Goal: Navigation & Orientation: Find specific page/section

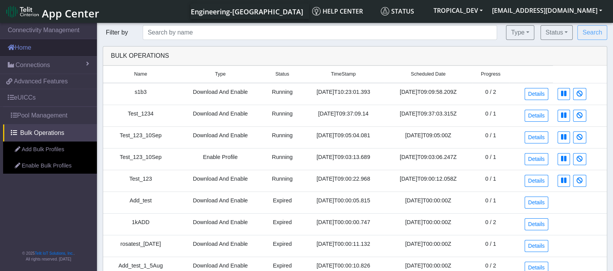
drag, startPoint x: 0, startPoint y: 0, endPoint x: 47, endPoint y: 48, distance: 67.2
click at [41, 48] on link "Home" at bounding box center [48, 47] width 97 height 17
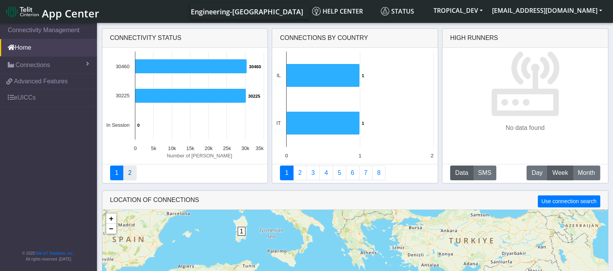
click at [130, 172] on link "2" at bounding box center [130, 173] width 14 height 15
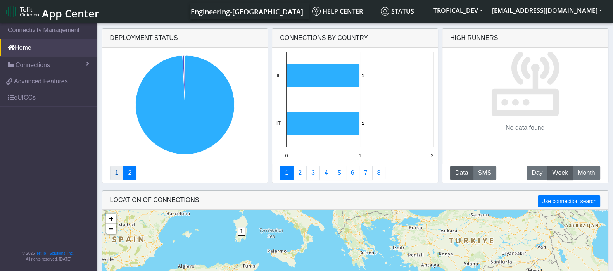
click at [114, 173] on link "1" at bounding box center [117, 173] width 14 height 15
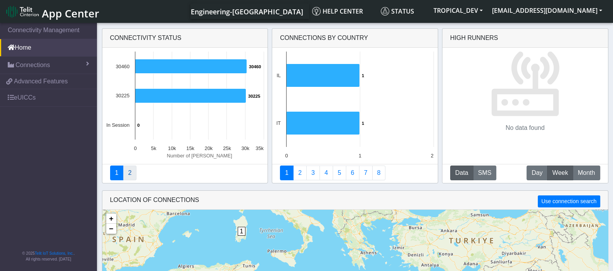
click at [131, 173] on link "2" at bounding box center [130, 173] width 14 height 15
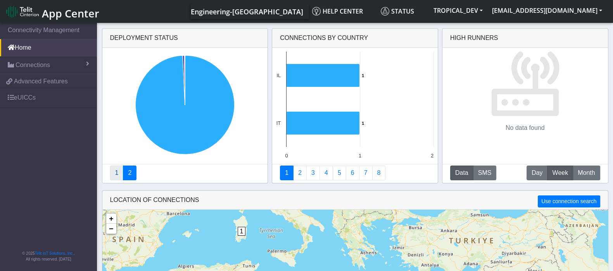
click at [111, 174] on link "1" at bounding box center [117, 173] width 14 height 15
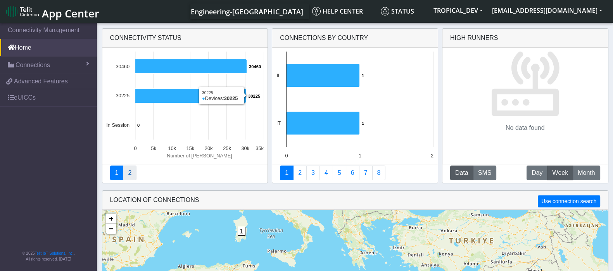
click at [128, 169] on link "2" at bounding box center [130, 173] width 14 height 15
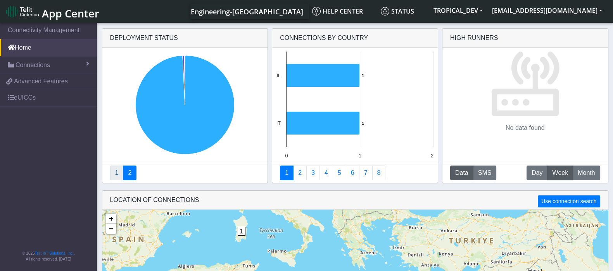
click at [114, 174] on link "1" at bounding box center [117, 173] width 14 height 15
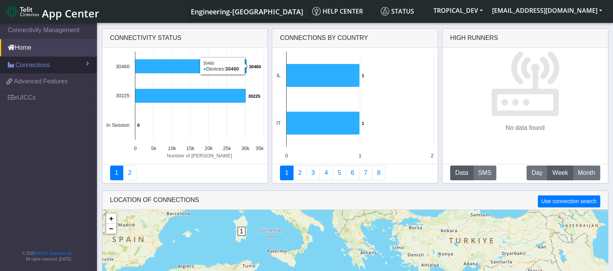
click at [36, 65] on span "Connections" at bounding box center [33, 64] width 35 height 9
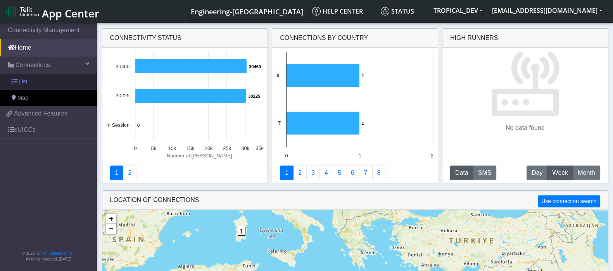
click at [33, 80] on link "List" at bounding box center [48, 82] width 97 height 16
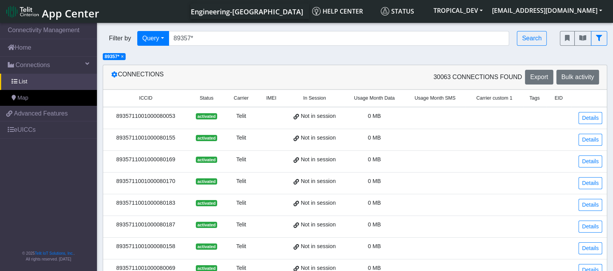
click at [123, 58] on span "×" at bounding box center [122, 56] width 3 height 5
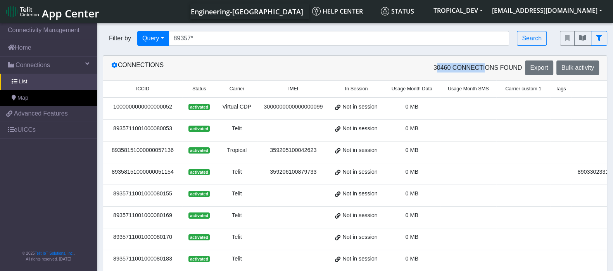
drag, startPoint x: 424, startPoint y: 67, endPoint x: 485, endPoint y: 67, distance: 61.6
click at [485, 67] on div "30460 Connections found Export Bulk activity" at bounding box center [480, 67] width 250 height 15
click at [28, 47] on link "Home" at bounding box center [48, 47] width 97 height 17
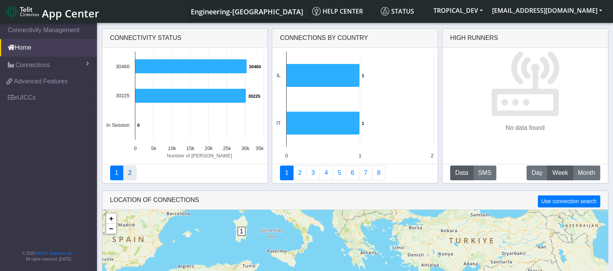
click at [129, 171] on link "2" at bounding box center [130, 173] width 14 height 15
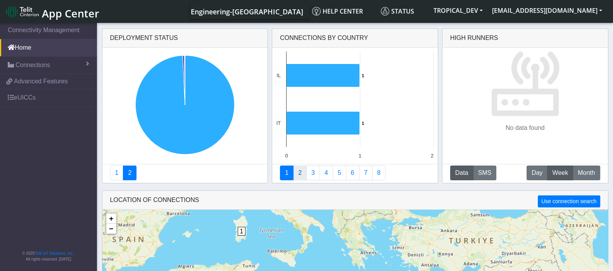
click at [300, 173] on link "2" at bounding box center [300, 173] width 14 height 15
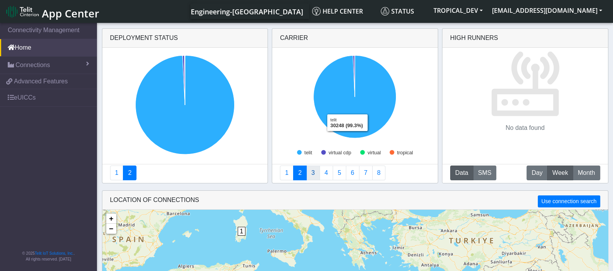
click at [314, 172] on link "3" at bounding box center [313, 173] width 14 height 15
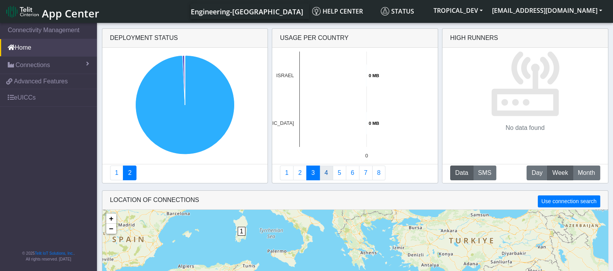
click at [328, 176] on link "4" at bounding box center [326, 173] width 14 height 15
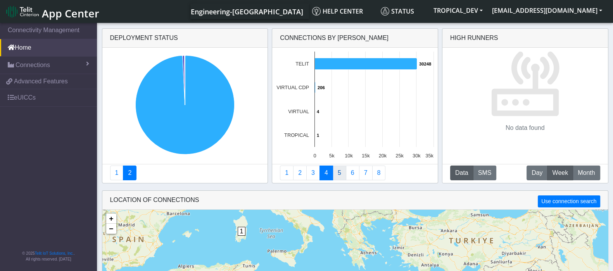
click at [337, 175] on link "5" at bounding box center [340, 173] width 14 height 15
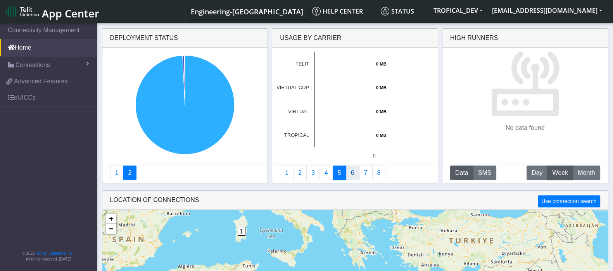
click at [355, 173] on link "6" at bounding box center [353, 173] width 14 height 15
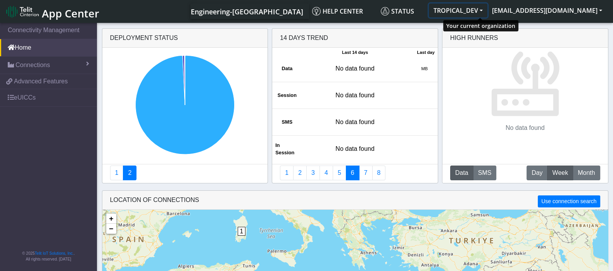
click at [487, 16] on button "TROPICAL_DEV" at bounding box center [458, 10] width 59 height 14
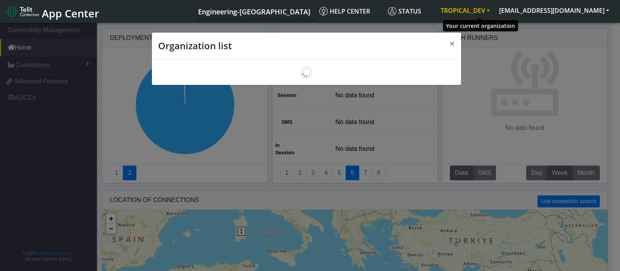
scroll to position [2, 0]
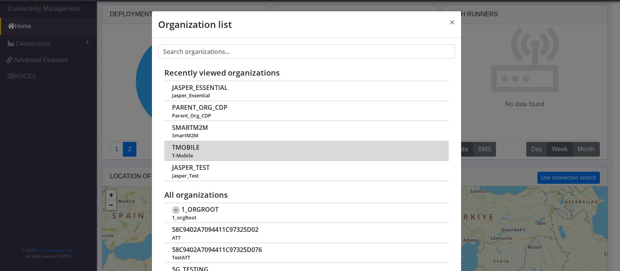
click at [185, 146] on span "TMOBILE" at bounding box center [186, 147] width 28 height 7
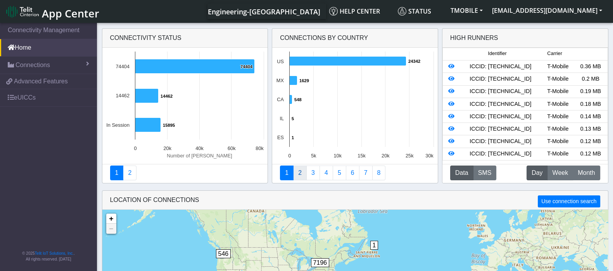
click at [300, 173] on link "2" at bounding box center [300, 173] width 14 height 15
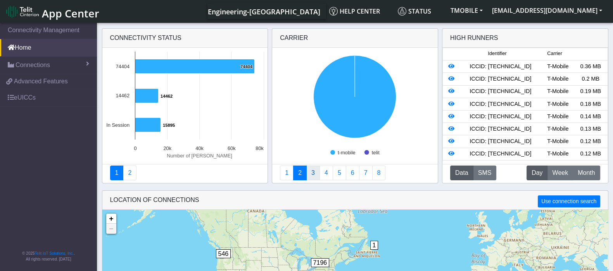
click at [311, 173] on link "3" at bounding box center [313, 173] width 14 height 15
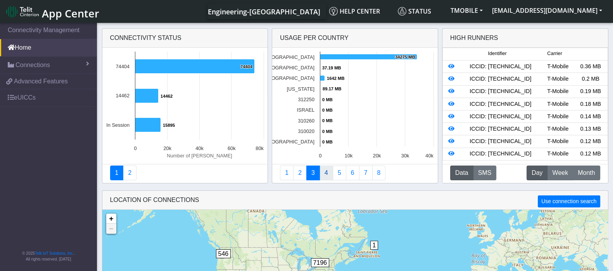
click at [322, 177] on link "4" at bounding box center [326, 173] width 14 height 15
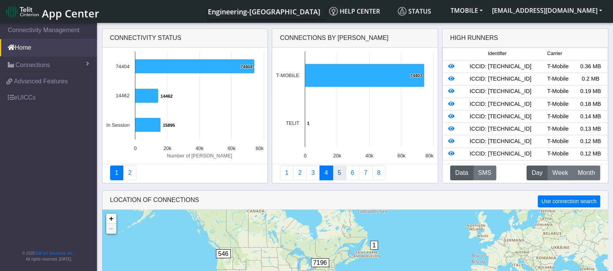
click at [335, 177] on link "5" at bounding box center [340, 173] width 14 height 15
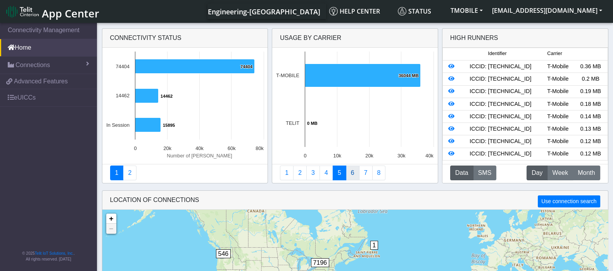
click at [355, 178] on link "6" at bounding box center [353, 173] width 14 height 15
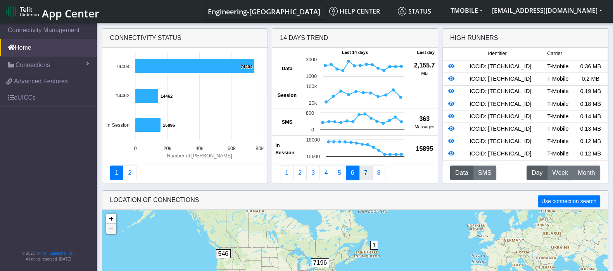
click at [363, 177] on link "7" at bounding box center [366, 173] width 14 height 15
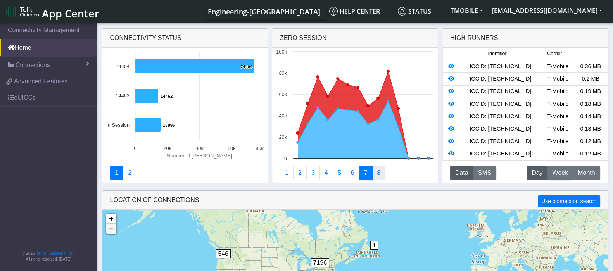
click at [376, 176] on link "8" at bounding box center [379, 173] width 14 height 15
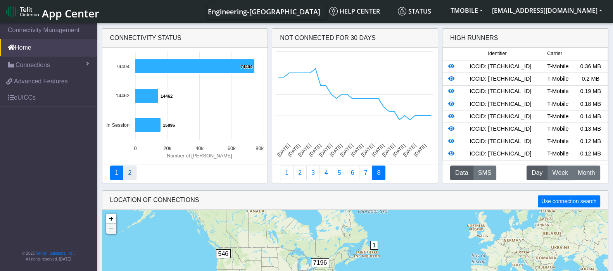
click at [132, 176] on link "2" at bounding box center [130, 173] width 14 height 15
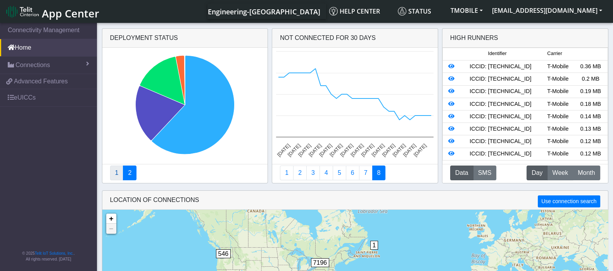
click at [116, 174] on link "1" at bounding box center [117, 173] width 14 height 15
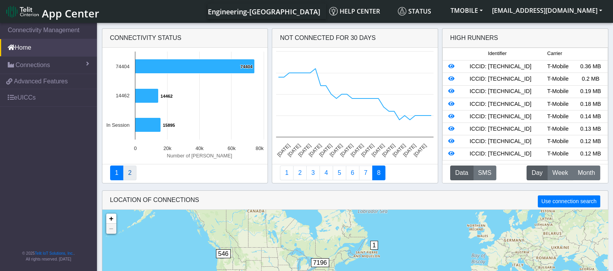
click at [130, 175] on link "2" at bounding box center [130, 173] width 14 height 15
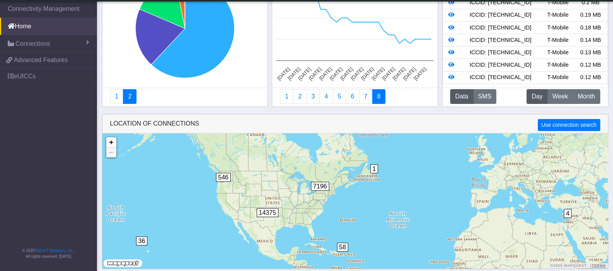
scroll to position [57, 0]
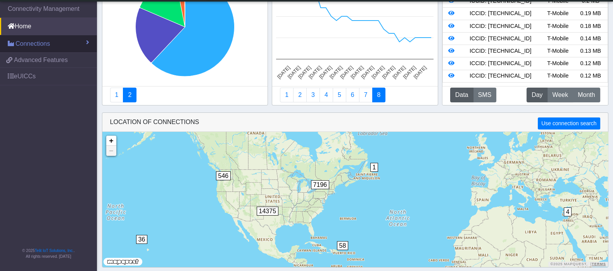
click at [41, 43] on span "Connections" at bounding box center [33, 43] width 35 height 9
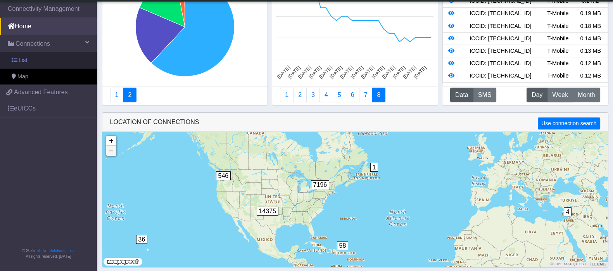
click at [29, 60] on link "List" at bounding box center [48, 60] width 97 height 16
